Goal: Transaction & Acquisition: Obtain resource

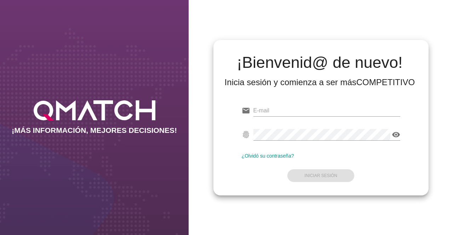
click at [281, 104] on div "email" at bounding box center [321, 112] width 158 height 23
click at [272, 112] on input "email" at bounding box center [326, 110] width 147 height 11
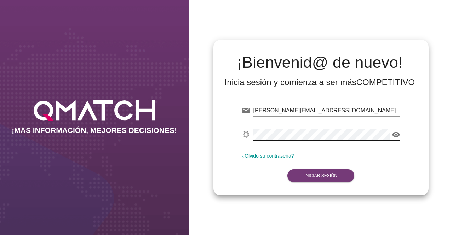
click at [307, 173] on strong "Iniciar Sesión" at bounding box center [320, 175] width 33 height 5
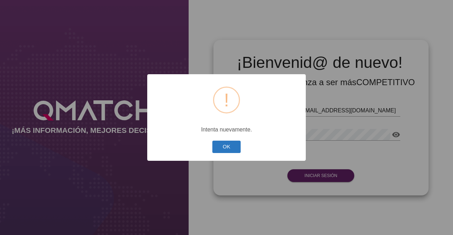
click at [218, 144] on button "OK" at bounding box center [226, 147] width 29 height 12
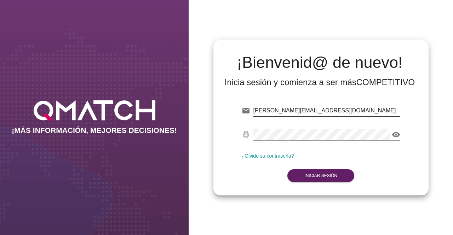
drag, startPoint x: 354, startPoint y: 110, endPoint x: 229, endPoint y: 114, distance: 125.3
click at [229, 114] on div "email fernanda.panmarambio@cencosud.cl fingerprint visibility ¿Olvidó su contra…" at bounding box center [321, 142] width 204 height 96
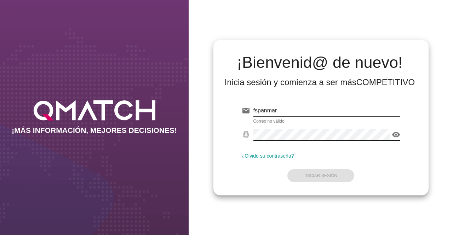
click at [395, 133] on icon "visibility" at bounding box center [396, 135] width 8 height 8
click at [395, 133] on icon "visibility_off" at bounding box center [396, 135] width 8 height 8
click at [318, 175] on form "email fspanmar Correo no válido fingerprint visibility ¿Olvidó su contraseña? I…" at bounding box center [321, 142] width 158 height 83
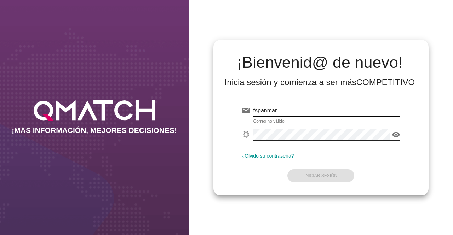
drag, startPoint x: 282, startPoint y: 115, endPoint x: 255, endPoint y: 106, distance: 28.2
click at [255, 106] on input "fspanmar" at bounding box center [326, 110] width 147 height 11
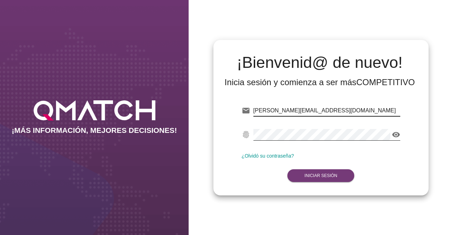
type input "fernanda.panmarambio@cencosud.cl"
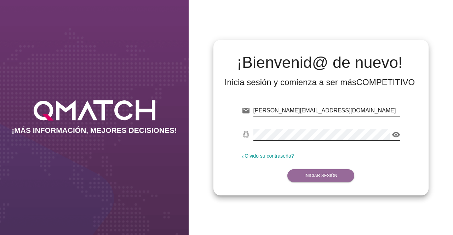
click at [329, 177] on strong "Iniciar Sesión" at bounding box center [320, 175] width 33 height 5
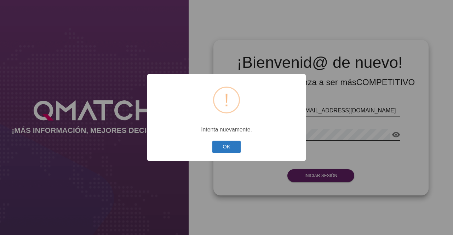
click at [224, 145] on button "OK" at bounding box center [226, 147] width 29 height 12
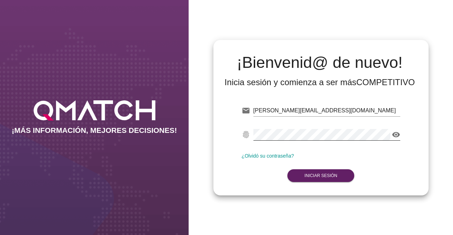
click at [269, 156] on link "¿Olvidó su contraseña?" at bounding box center [268, 156] width 52 height 6
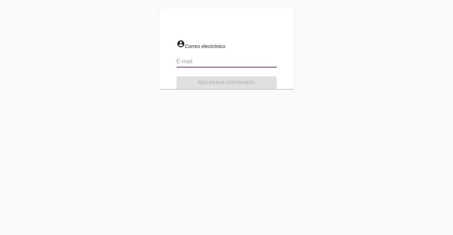
click at [240, 60] on input "email" at bounding box center [226, 61] width 100 height 11
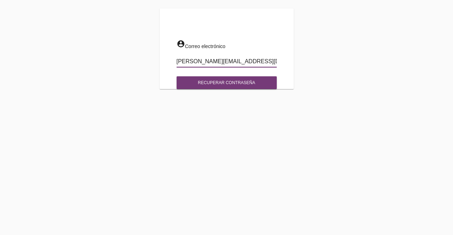
type input "fernanda.panmarambio@cencosud.cl"
click at [230, 85] on div "Recuperar contraseña" at bounding box center [226, 83] width 89 height 6
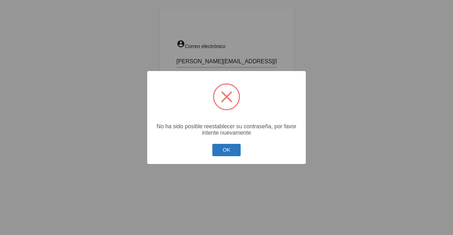
click at [224, 154] on button "OK" at bounding box center [226, 150] width 29 height 12
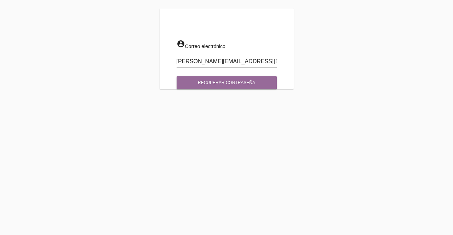
click at [222, 81] on div "Recuperar contraseña" at bounding box center [226, 83] width 89 height 6
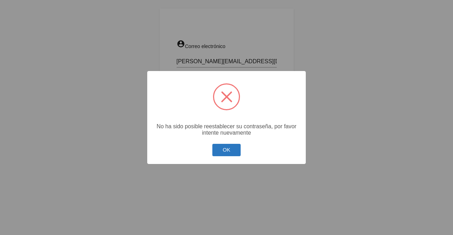
click at [225, 150] on button "OK" at bounding box center [226, 150] width 29 height 12
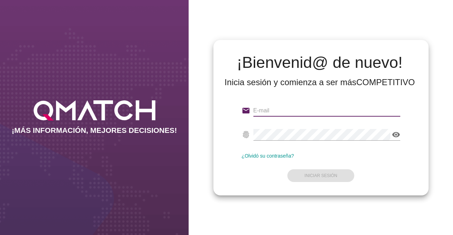
click at [272, 113] on input "email" at bounding box center [326, 110] width 147 height 11
click at [274, 105] on input "email" at bounding box center [326, 110] width 147 height 11
click at [196, 112] on div "¡Bienvenid@ de nuevo! Inicia sesión y comienza a ser más COMPETITIVO email Corr…" at bounding box center [321, 117] width 264 height 235
click at [277, 109] on input "email" at bounding box center [326, 110] width 147 height 11
type input "test@test.easy.cl"
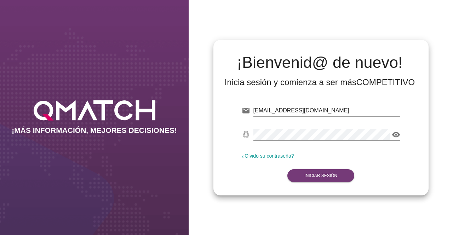
drag, startPoint x: 307, startPoint y: 168, endPoint x: 309, endPoint y: 176, distance: 8.2
click at [309, 176] on form "email test@test.easy.cl fingerprint visibility ¿Olvidó su contraseña? Iniciar S…" at bounding box center [321, 142] width 158 height 83
click at [309, 176] on strong "Iniciar Sesión" at bounding box center [320, 175] width 33 height 5
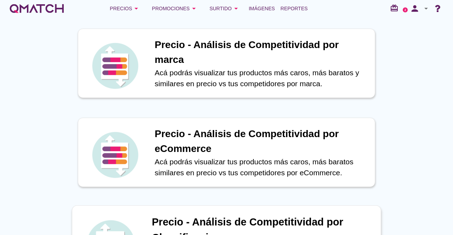
scroll to position [35, 0]
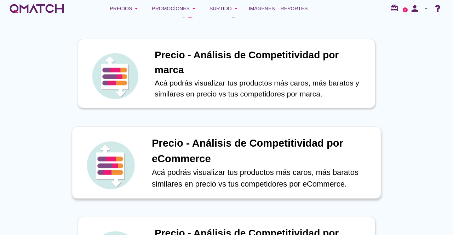
click at [239, 160] on h1 "Precio - Análisis de Competitividad por eCommerce" at bounding box center [262, 151] width 221 height 31
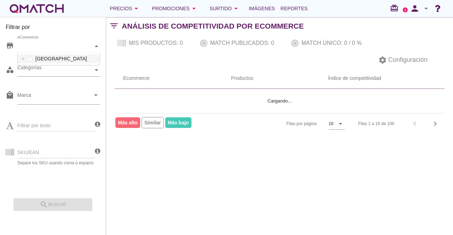
scroll to position [12, 82]
click at [50, 48] on div "eCommerce" at bounding box center [55, 45] width 76 height 7
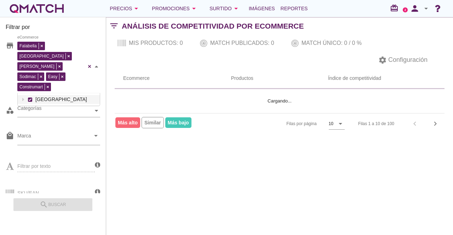
click at [36, 60] on div "Falabella Paris Ripley Sodimac Easy Construmart eCommerce Chile" at bounding box center [58, 66] width 83 height 53
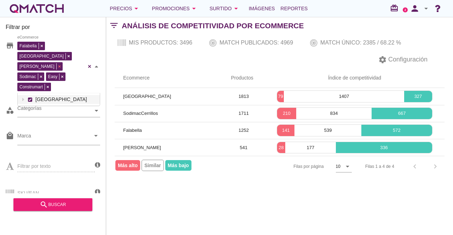
click at [33, 54] on div "Falabella Paris Ripley Sodimac Easy Construmart eCommerce" at bounding box center [51, 65] width 69 height 51
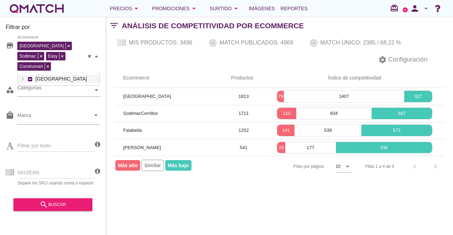
click at [39, 44] on div "Falabella Paris Sodimac Easy Construmart eCommerce" at bounding box center [51, 55] width 69 height 31
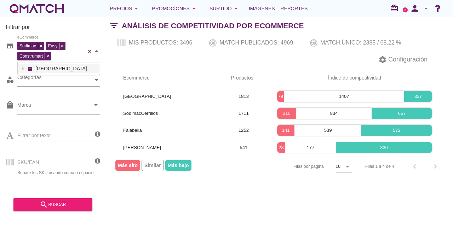
click at [32, 45] on div "Paris Sodimac Easy Construmart eCommerce" at bounding box center [51, 50] width 69 height 21
click at [44, 82] on div "Categorías" at bounding box center [55, 79] width 76 height 7
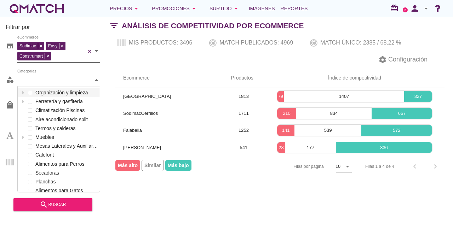
scroll to position [105, 82]
click at [28, 87] on div "Categorías Organización y limpieza Ferretería y gasfitería Climatización Piscin…" at bounding box center [58, 80] width 83 height 13
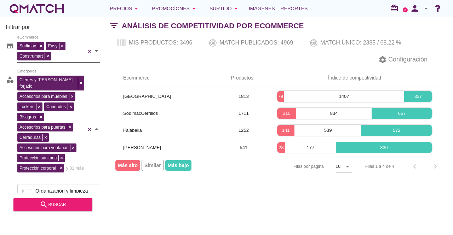
click at [55, 88] on div "Cierres y fierro forjado Sellos y burletes Accesorios para muebles Lockers Cand…" at bounding box center [51, 128] width 69 height 109
click at [66, 79] on div "Cierres y fierro forjado Accesorios para muebles Lockers Candados Bisagras Acce…" at bounding box center [51, 128] width 69 height 109
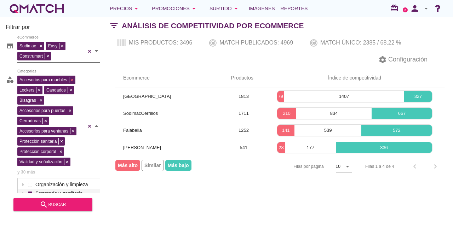
click at [72, 79] on div "Accesorios para muebles Lockers Candados Bisagras Accesorios para puertas Cerra…" at bounding box center [51, 125] width 69 height 103
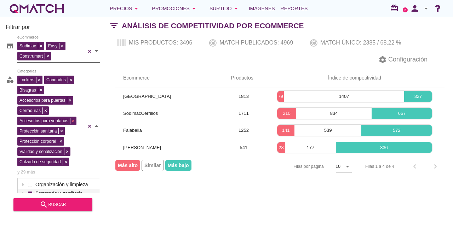
scroll to position [0, 0]
click at [39, 80] on div "Lockers Candados Bisagras Accesorios para puertas Cerraduras Accesorios para ve…" at bounding box center [51, 125] width 69 height 103
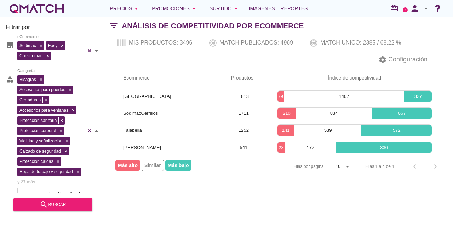
click at [39, 80] on div "Candados Bisagras Accesorios para puertas Cerraduras Accesorios para ventanas P…" at bounding box center [51, 130] width 69 height 113
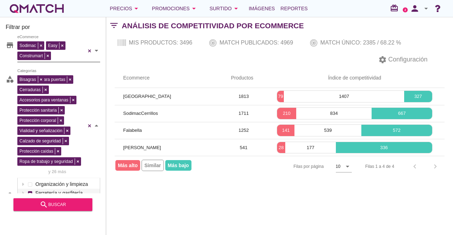
click at [39, 80] on div "Bisagras Accesorios para puertas Cerraduras Accesorios para ventanas Protección…" at bounding box center [51, 125] width 69 height 103
click at [71, 78] on div "Accesorios para puertas Cerraduras Accesorios para ventanas Protección sanitari…" at bounding box center [51, 125] width 69 height 103
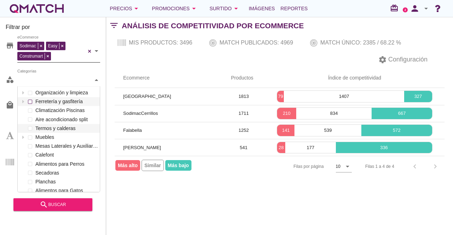
click at [52, 87] on div "Categorías Organización y limpieza Ferretería y gasfitería Climatización Piscin…" at bounding box center [58, 80] width 83 height 13
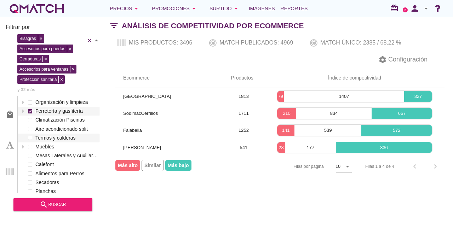
scroll to position [91, 0]
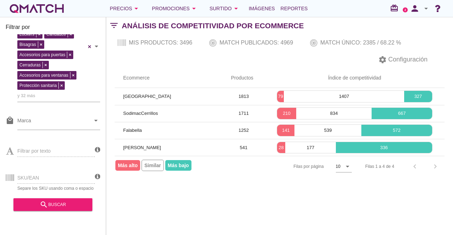
click at [102, 214] on div "Filtrar por store Sodimac Easy Construmart eCommerce category Cierres y fierro …" at bounding box center [53, 126] width 106 height 218
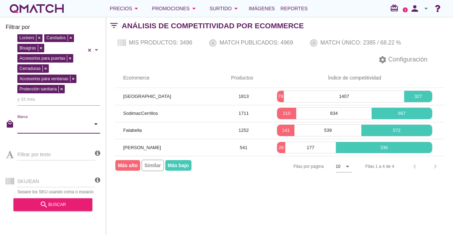
click at [56, 122] on input "Marca" at bounding box center [53, 125] width 73 height 11
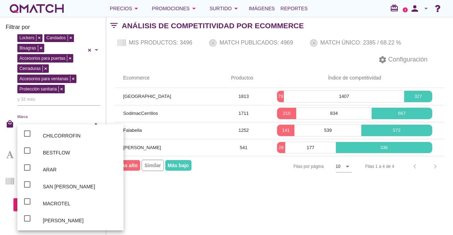
click at [132, 216] on div "Filtrar por store Sodimac Easy Construmart eCommerce category Cierres y fierro …" at bounding box center [279, 126] width 347 height 218
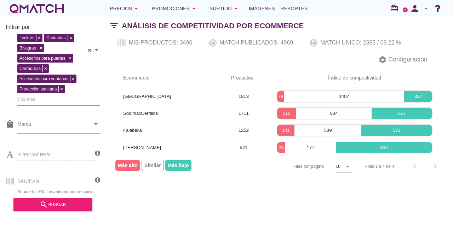
click at [34, 167] on div "SKU/EAN Separe los SKU usando coma o espacio" at bounding box center [50, 180] width 89 height 27
click at [52, 205] on div "search buscar" at bounding box center [53, 205] width 68 height 8
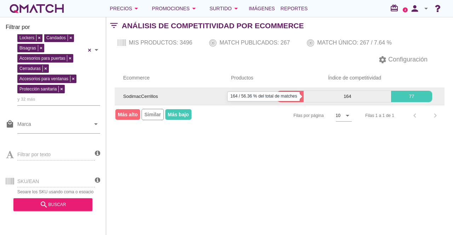
click at [344, 96] on p "164" at bounding box center [346, 96] width 87 height 7
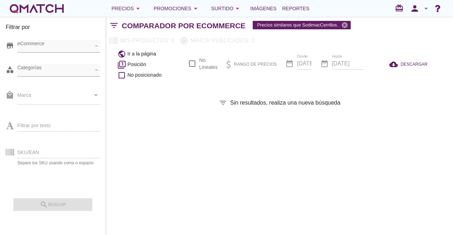
checkbox input "false"
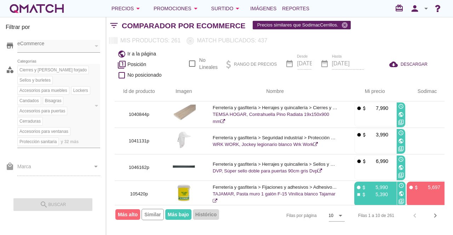
click at [251, 80] on div "public Ir a la página filter_1 Posición check_box_outline_blank No posicionado …" at bounding box center [279, 64] width 347 height 35
click at [405, 63] on span "DESCARGAR" at bounding box center [413, 64] width 27 height 6
